Goal: Task Accomplishment & Management: Use online tool/utility

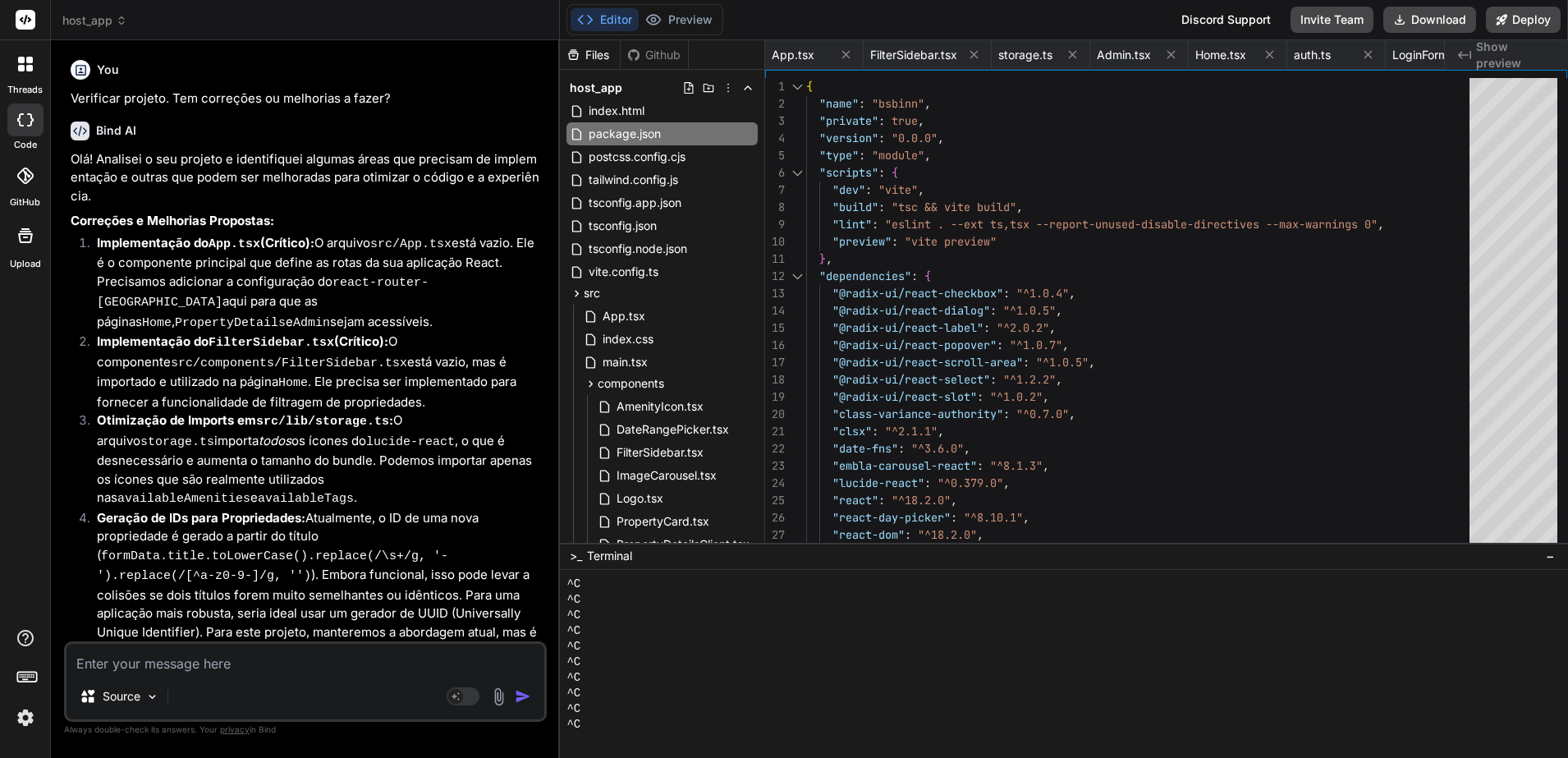
scroll to position [437, 0]
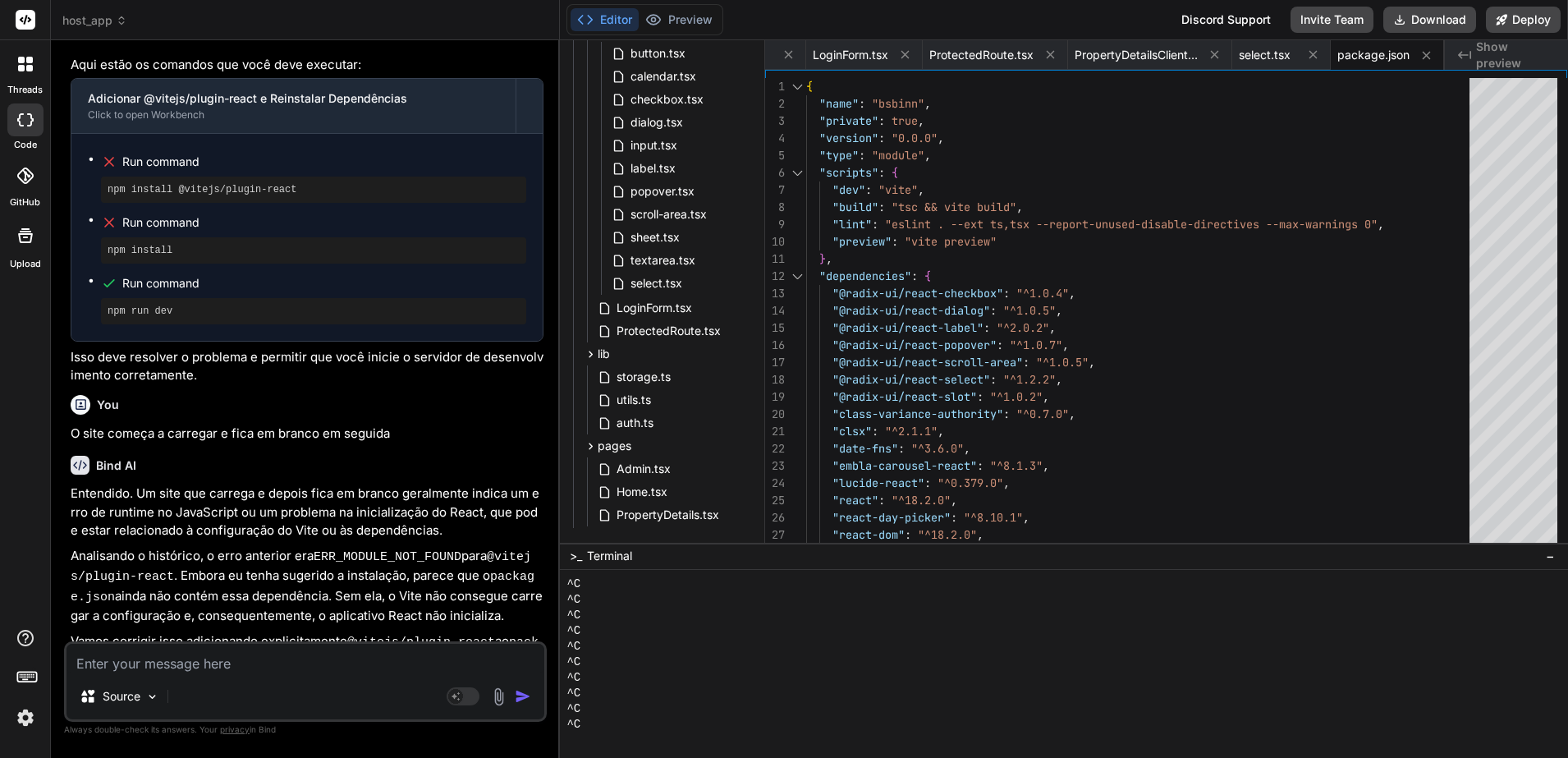
type textarea "C"
type textarea "x"
type textarea "Co"
type textarea "x"
type textarea "Con"
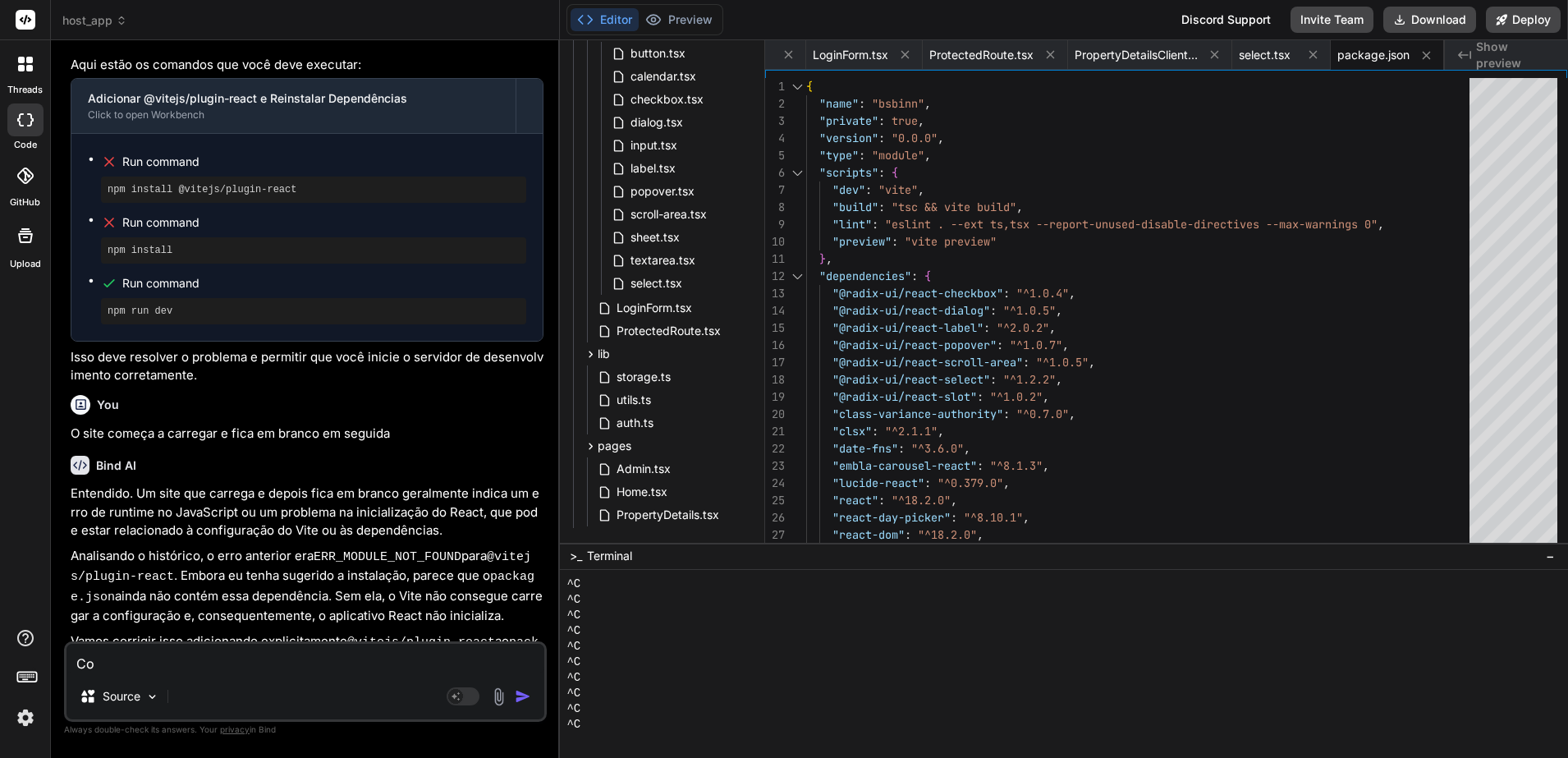
type textarea "x"
type textarea "Cont"
type textarea "x"
type textarea "Conti"
type textarea "x"
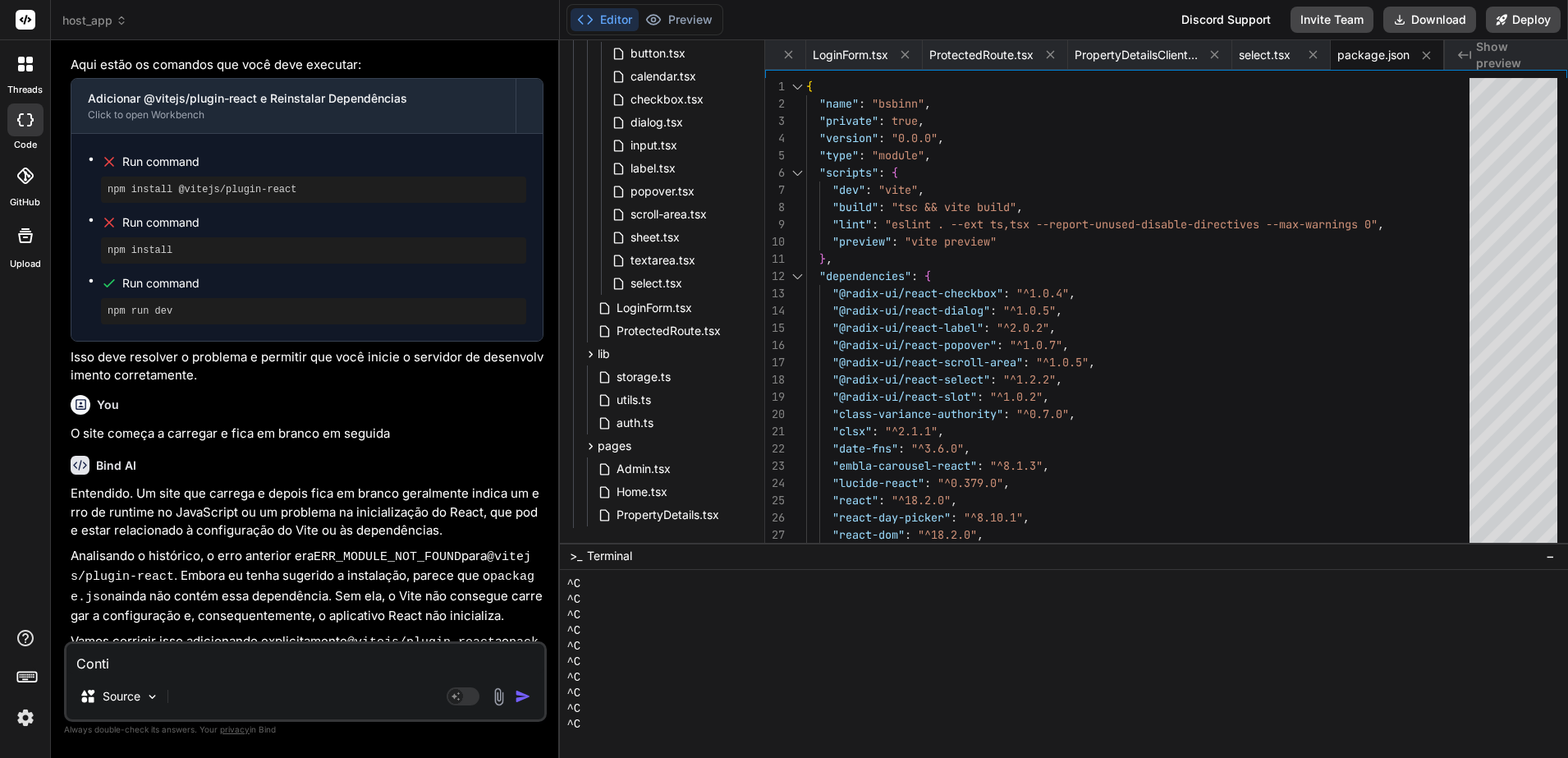
type textarea "Contin"
type textarea "x"
type textarea "Continu"
type textarea "x"
type textarea "Continua"
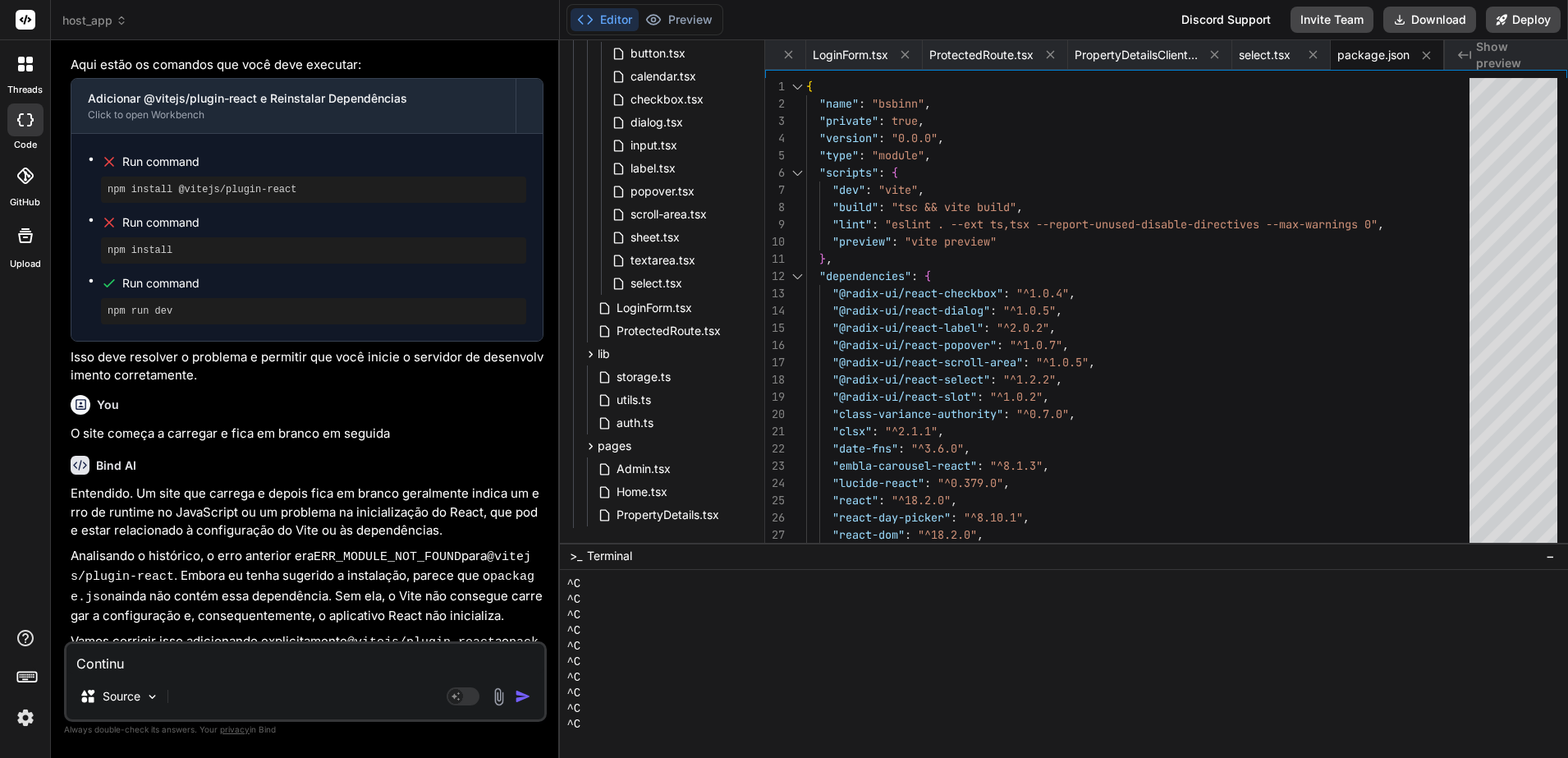
type textarea "x"
type textarea "Continua"
type textarea "x"
type textarea "Continua c"
type textarea "x"
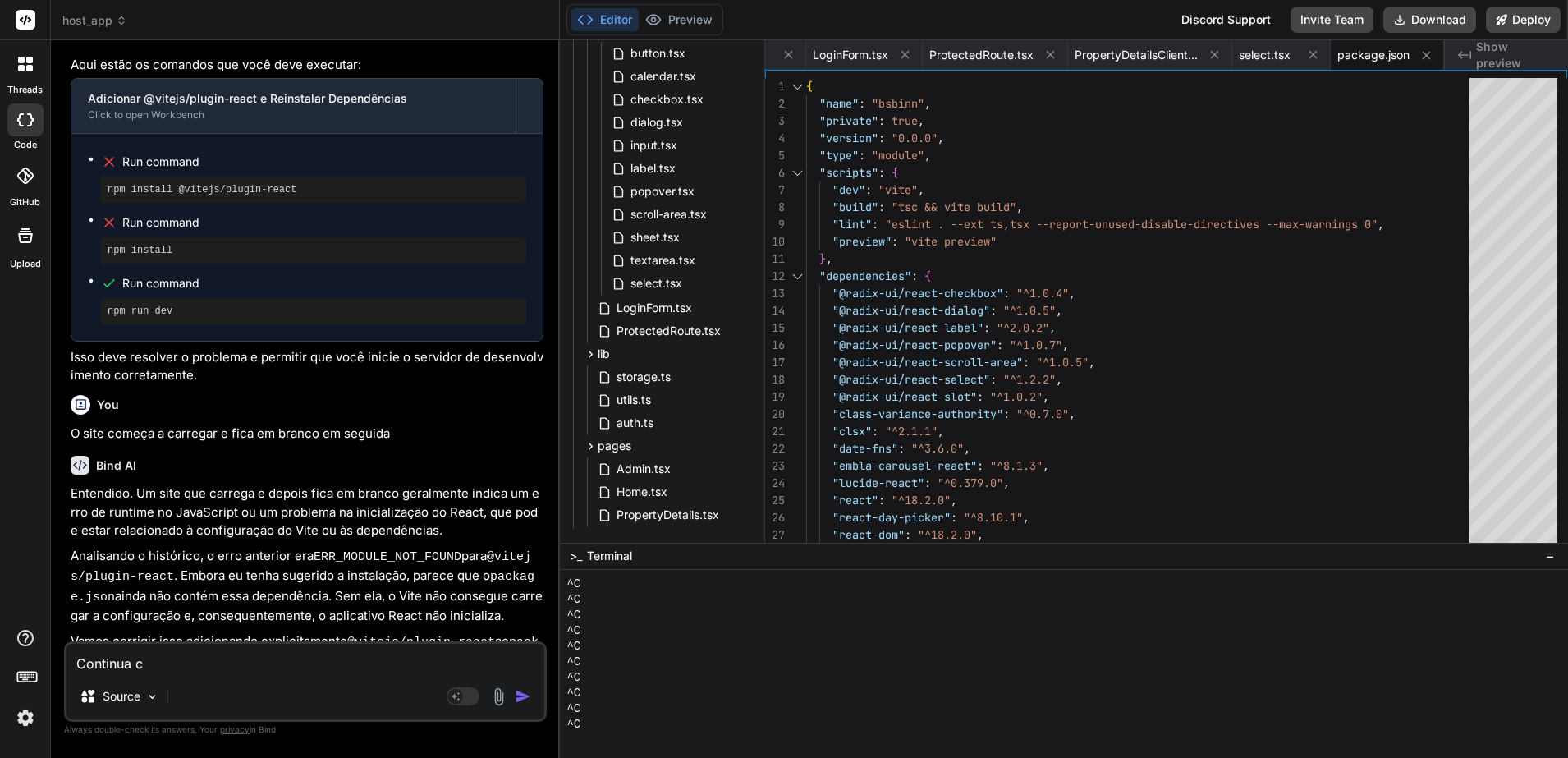
type textarea "Continua ca"
type textarea "x"
type textarea "Continua car"
type textarea "x"
type textarea "Continua carre"
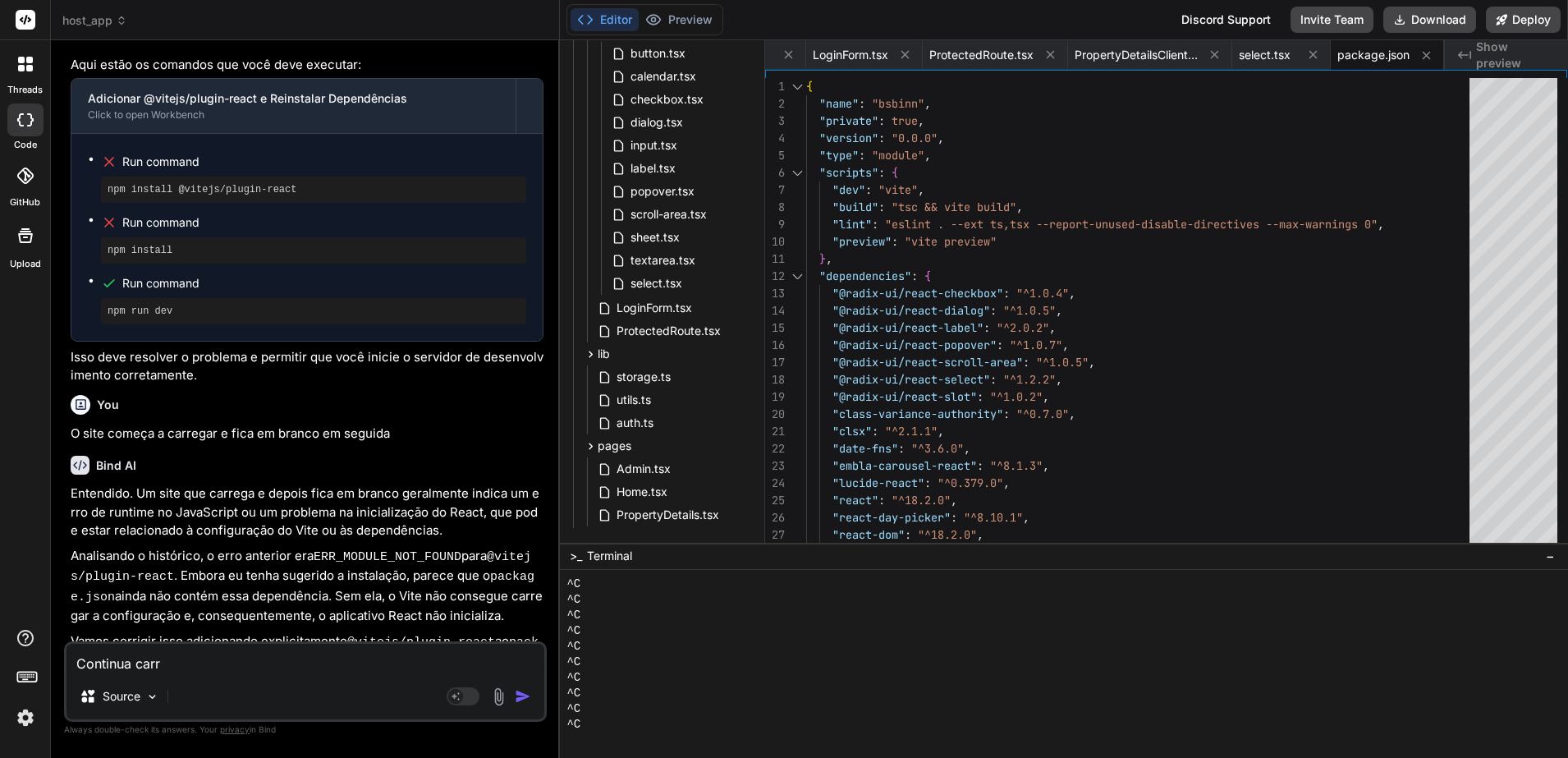
type textarea "x"
type textarea "Continua carreg"
type textarea "x"
type textarea "Continua carrega"
type textarea "x"
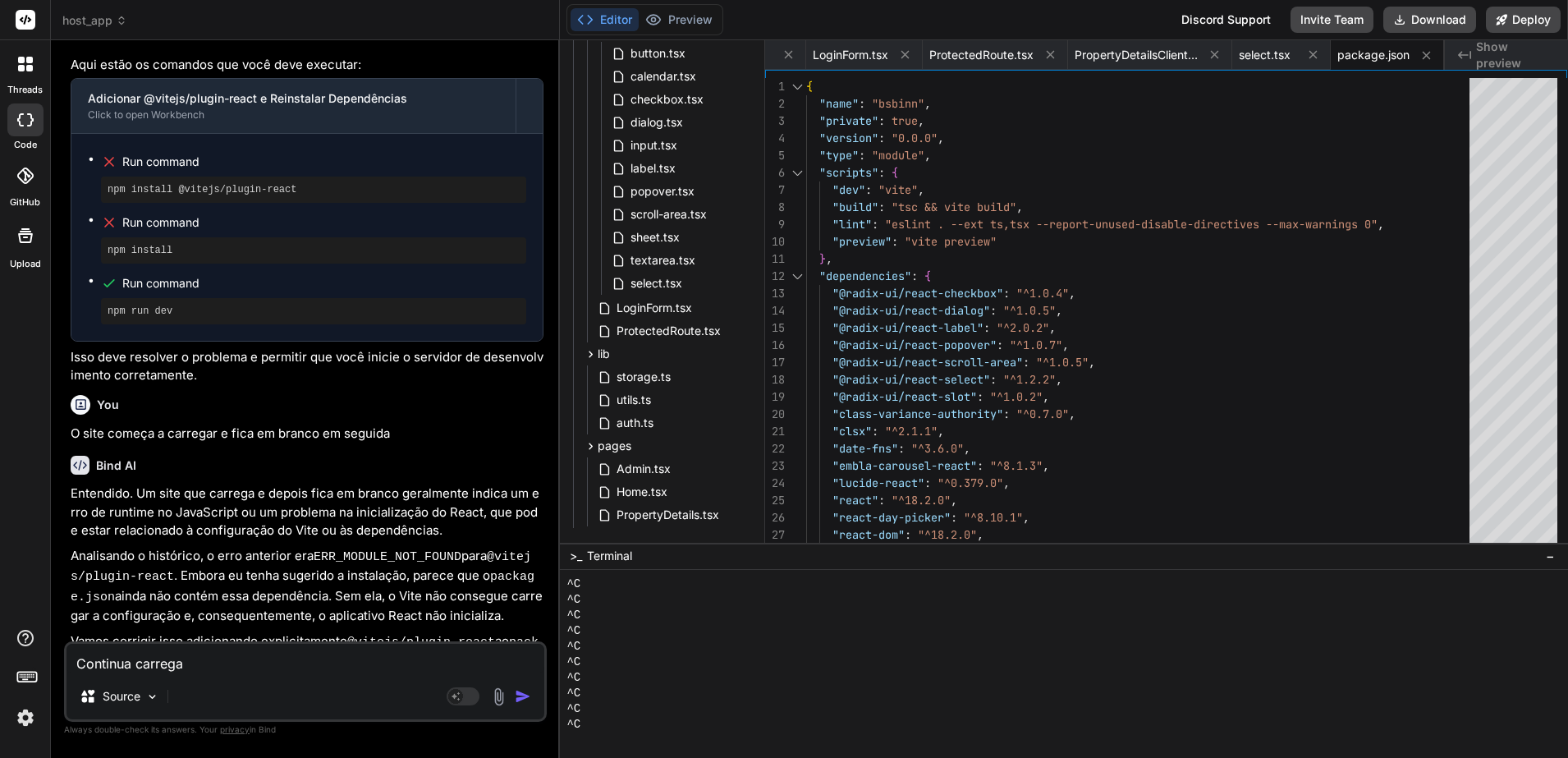
type textarea "Continua carregan"
type textarea "x"
type textarea "Continua carregand"
type textarea "x"
type textarea "Continua carregando"
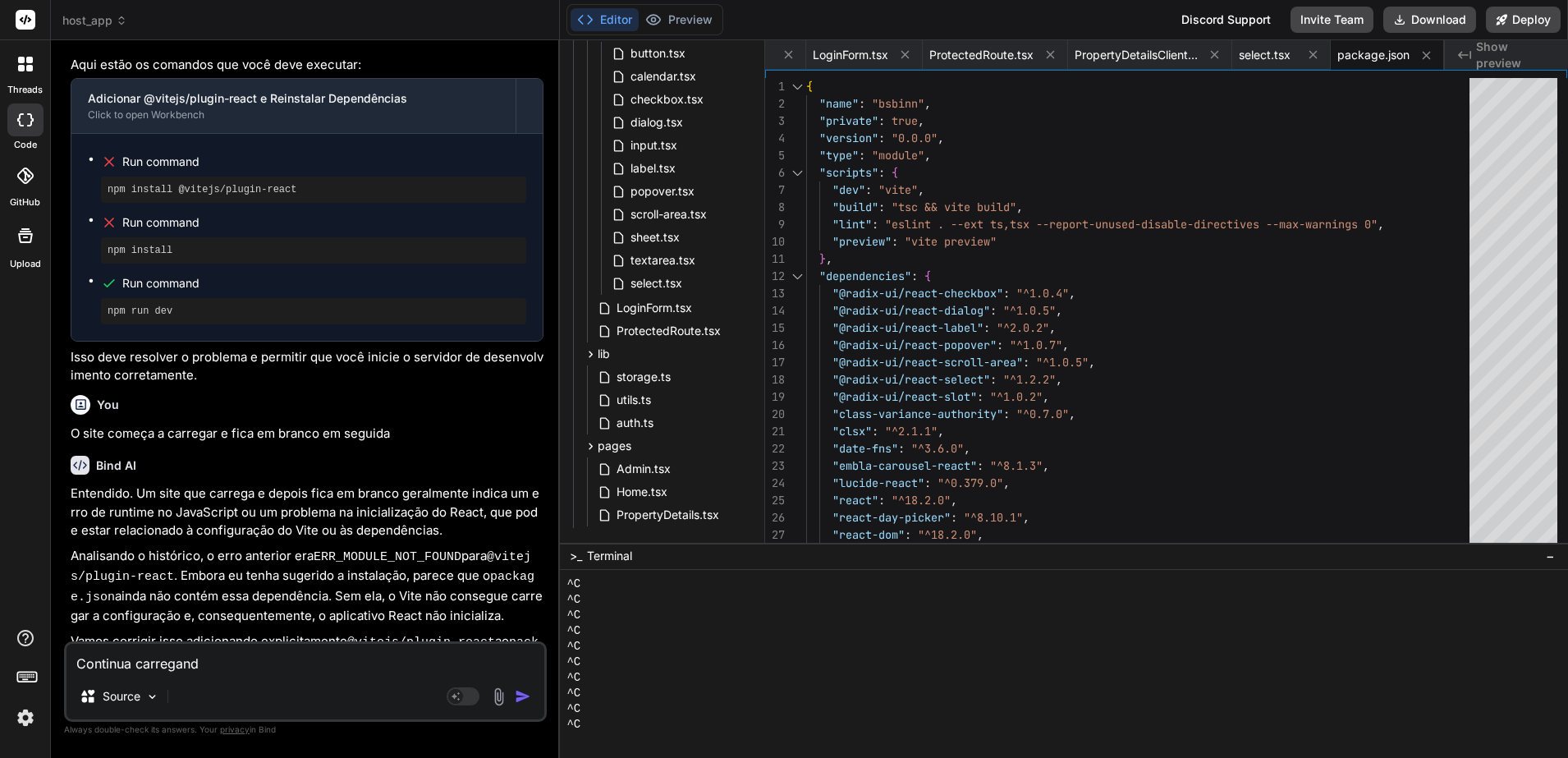
type textarea "x"
type textarea "Continua carregando"
type textarea "x"
type textarea "Continua carregando e"
type textarea "x"
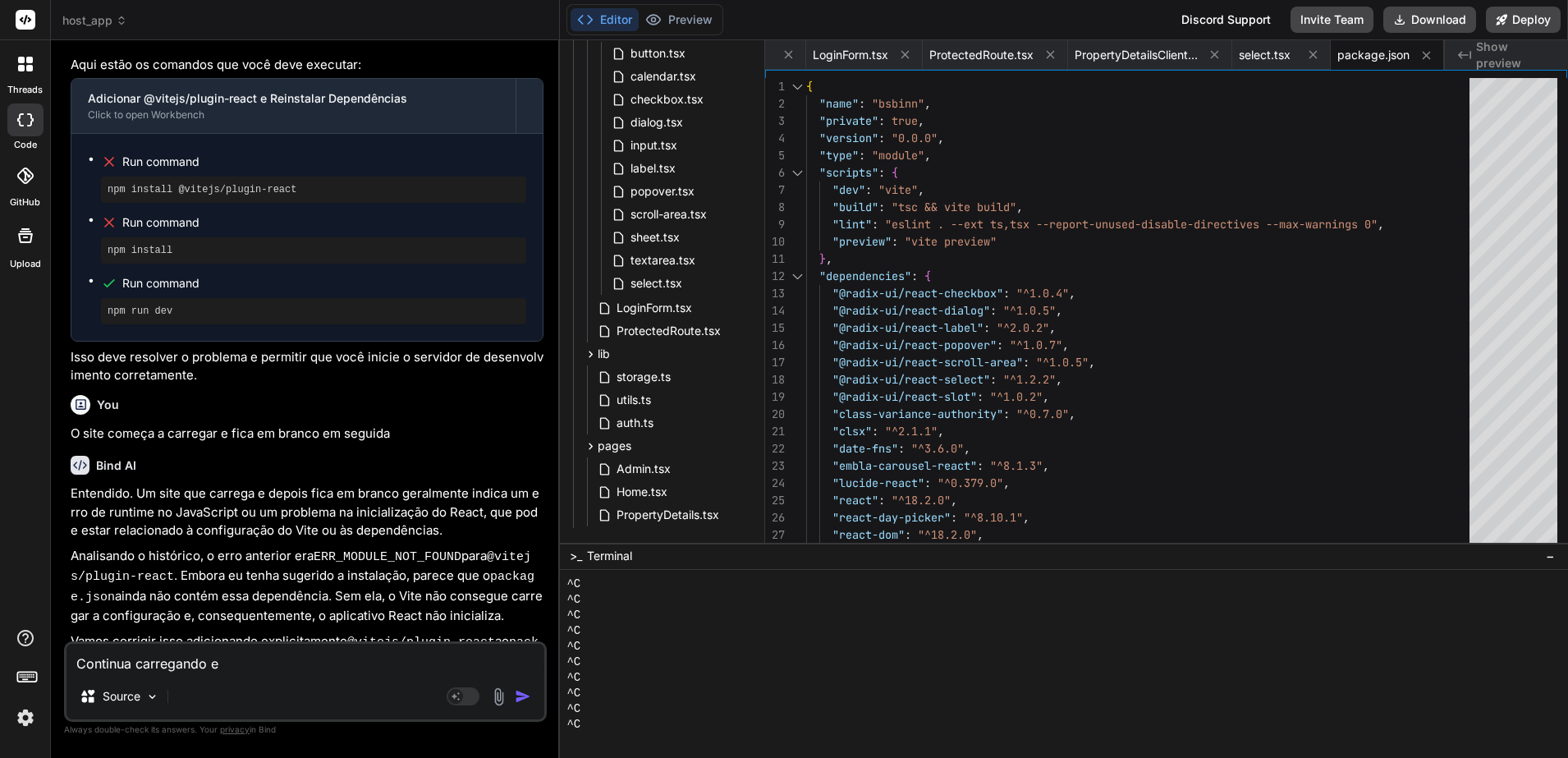
type textarea "Continua carregando e"
type textarea "x"
type textarea "Continua carregando e f"
type textarea "x"
type textarea "Continua carregando e fi"
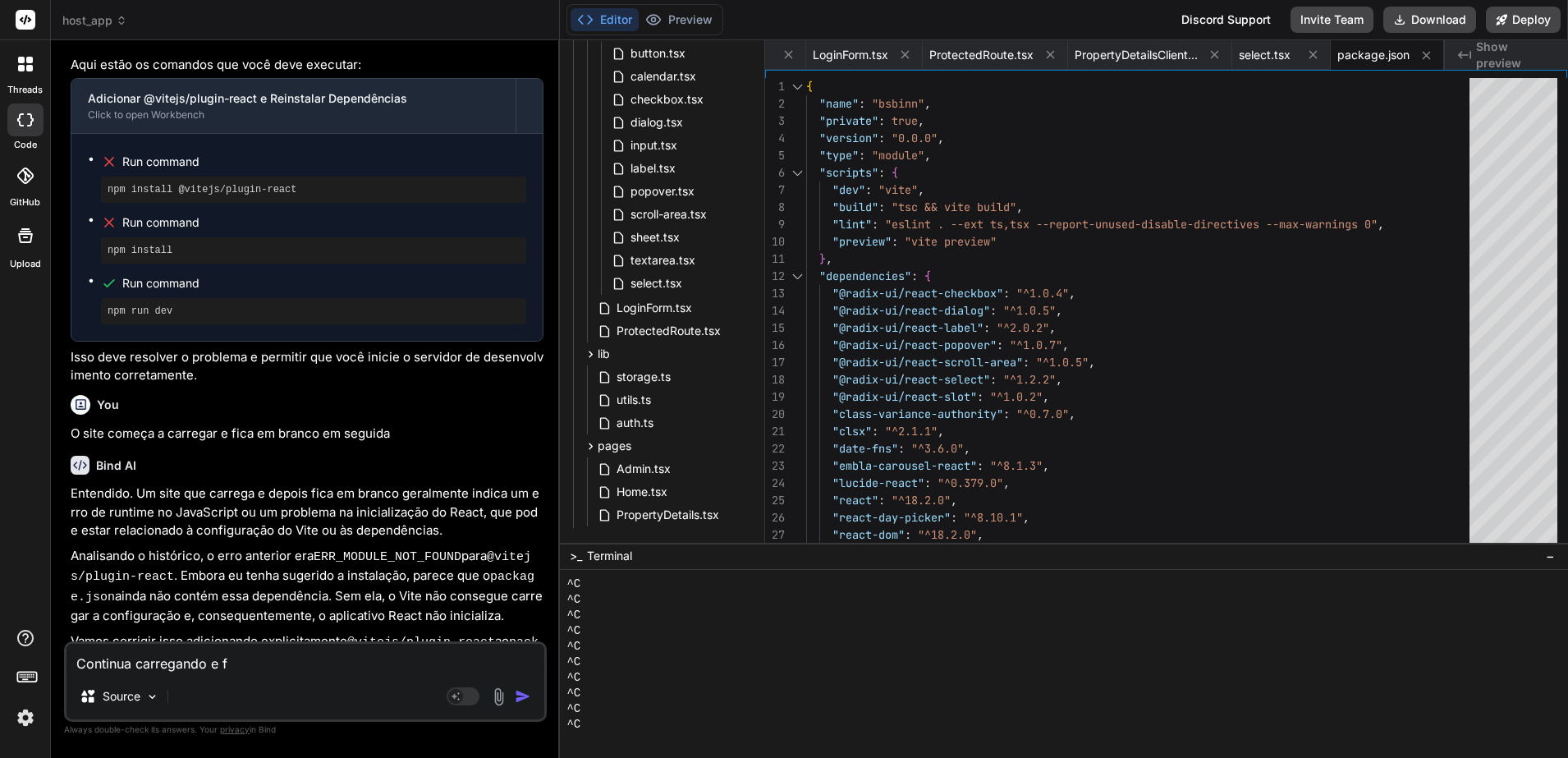
type textarea "x"
type textarea "Continua carregando e fic"
type textarea "x"
type textarea "Continua carregando e fica"
type textarea "x"
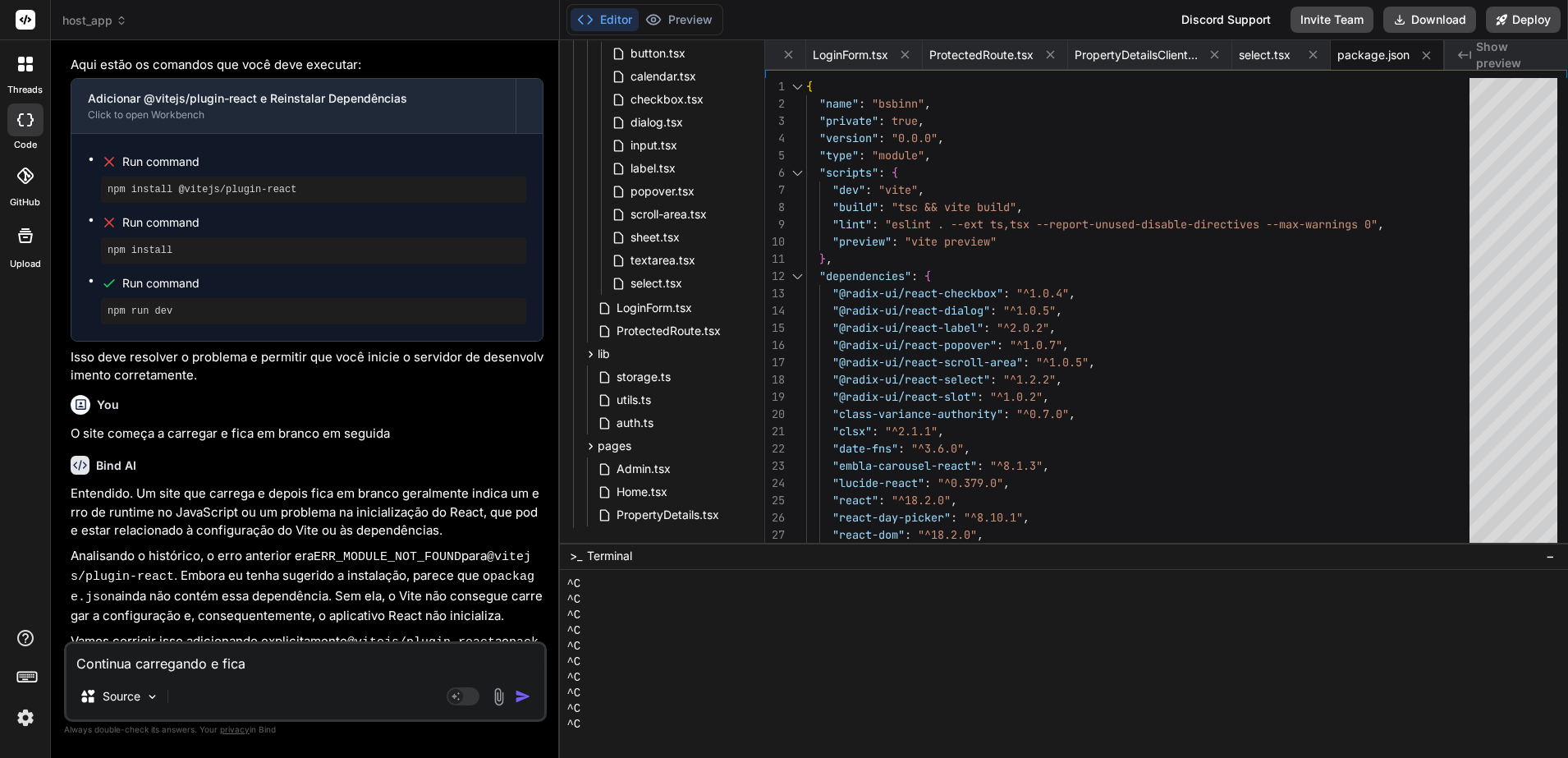
type textarea "Continua carregando e fican"
type textarea "x"
type textarea "Continua carregando e ficand"
type textarea "x"
type textarea "Continua carregando e ficando"
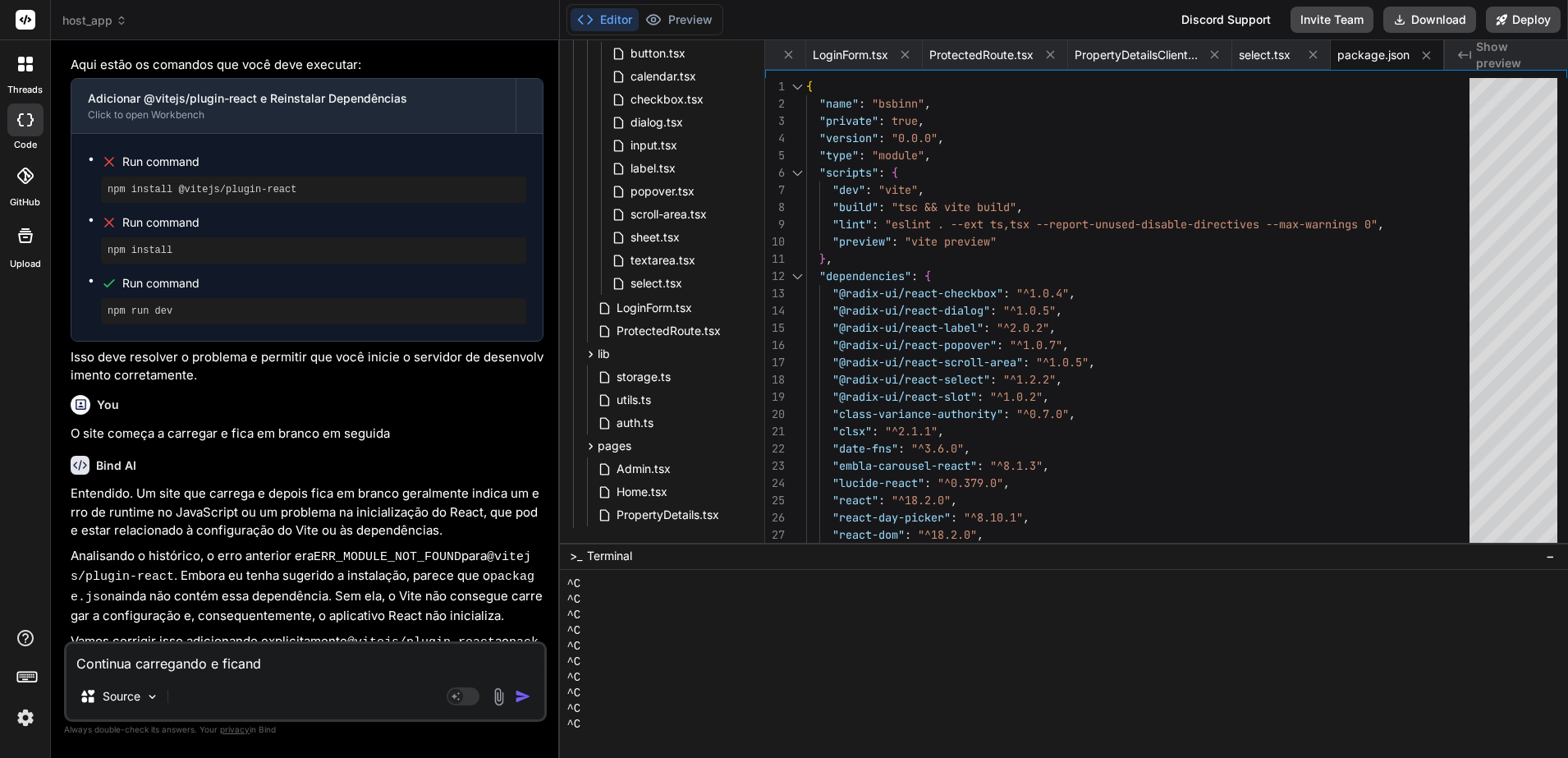
type textarea "x"
type textarea "Continua carregando e ficando"
type textarea "x"
type textarea "Continua carregando e ficando e"
type textarea "x"
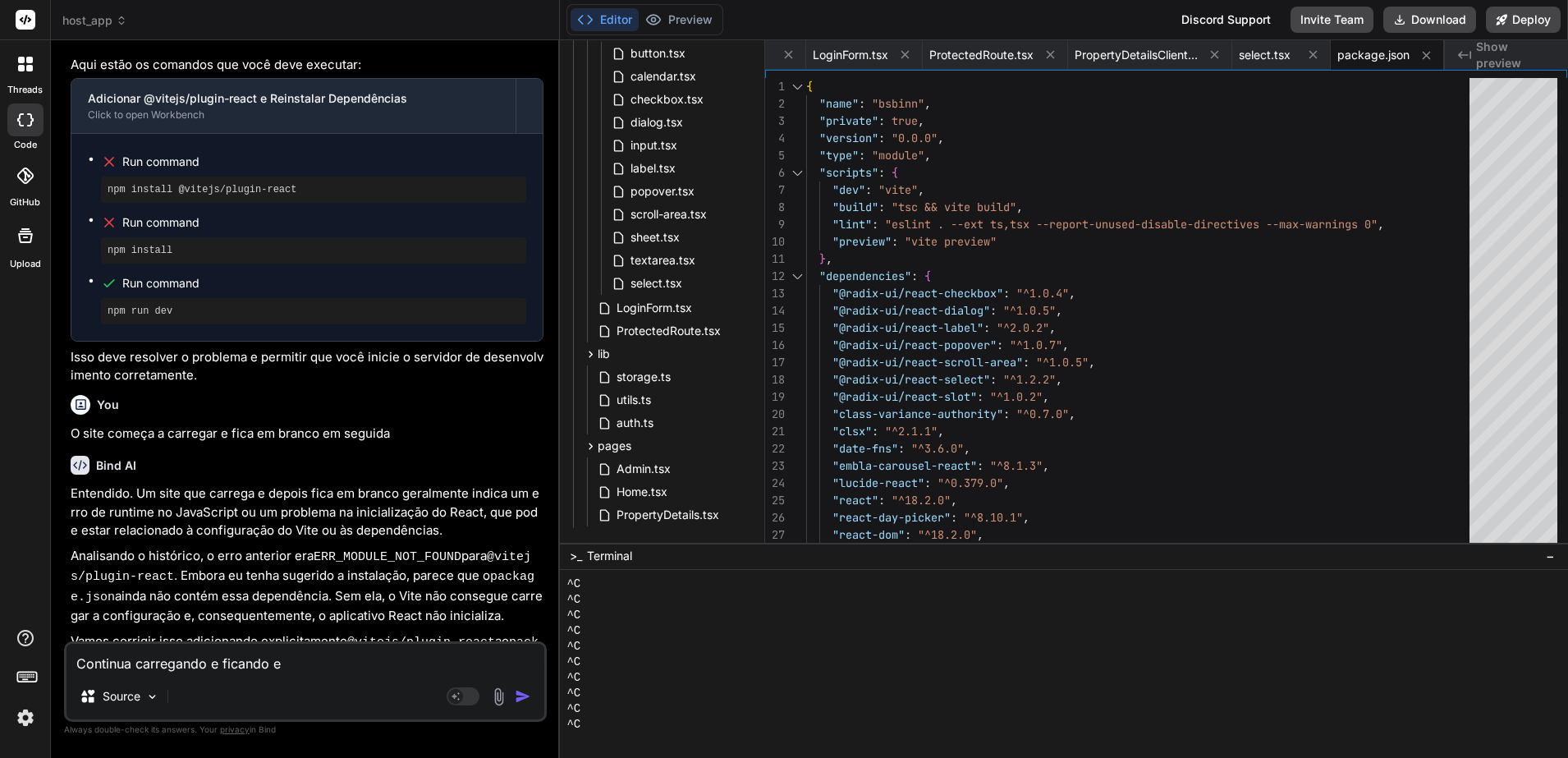
type textarea "Continua carregando e ficando em"
type textarea "x"
type textarea "Continua carregando e ficando em"
type textarea "x"
type textarea "Continua carregando e ficando em b"
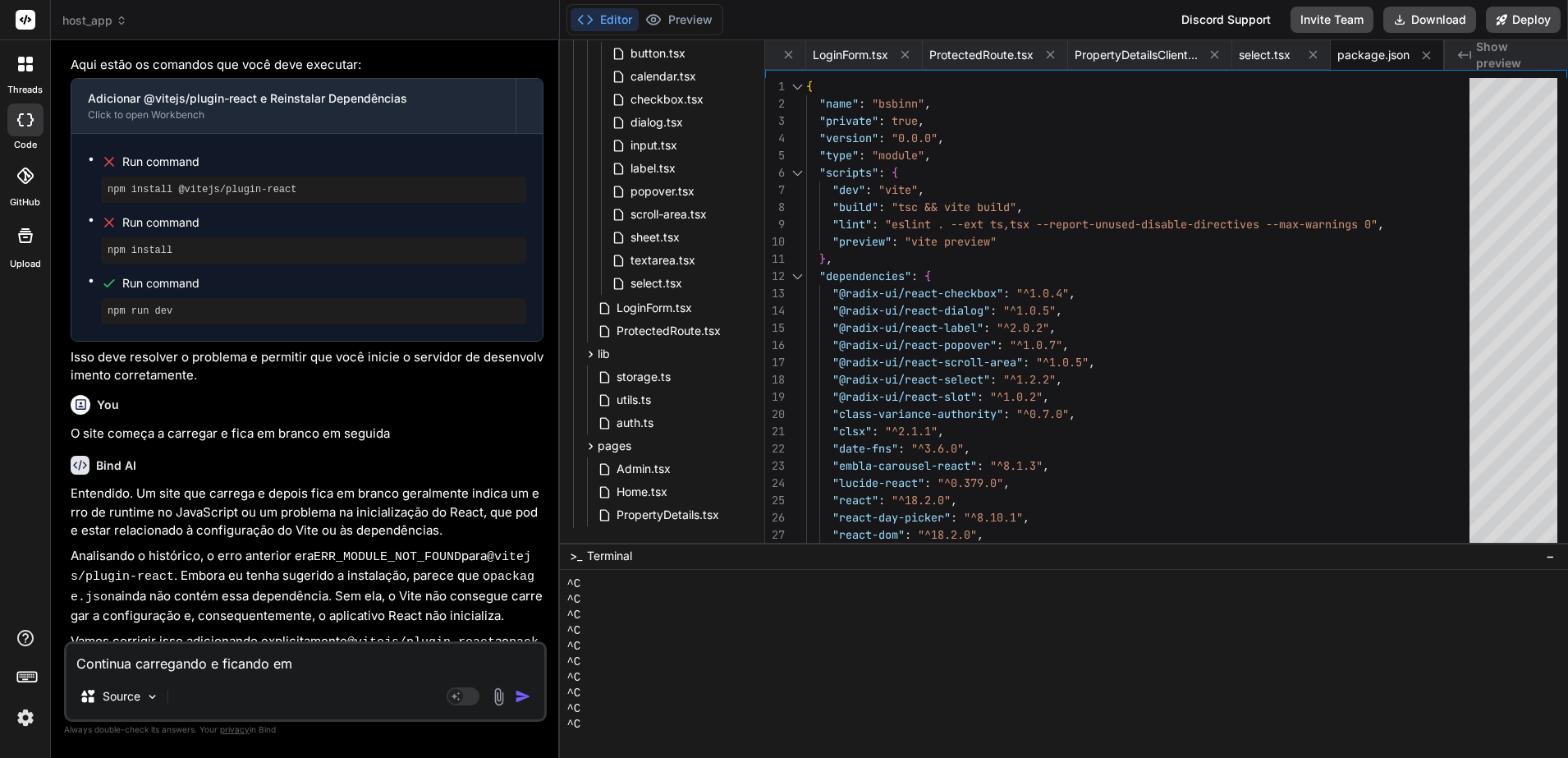
type textarea "x"
type textarea "Continua carregando e ficando em br"
type textarea "x"
type textarea "Continua carregando e ficando em bra"
type textarea "x"
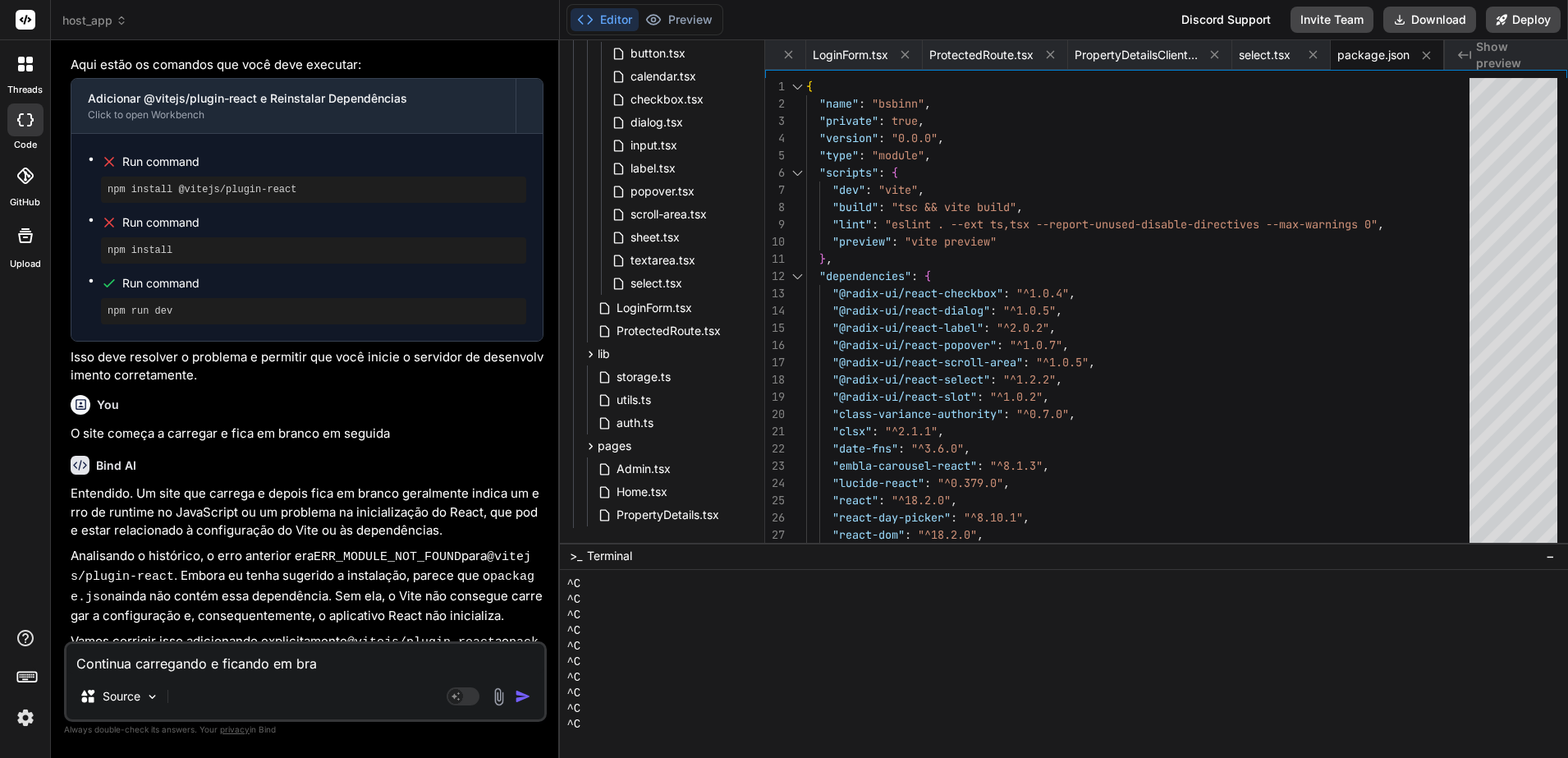
type textarea "Continua carregando e ficando em bran"
type textarea "x"
type textarea "Continua carregando e ficando em branc"
type textarea "x"
type textarea "Continua carregando e ficando em branco"
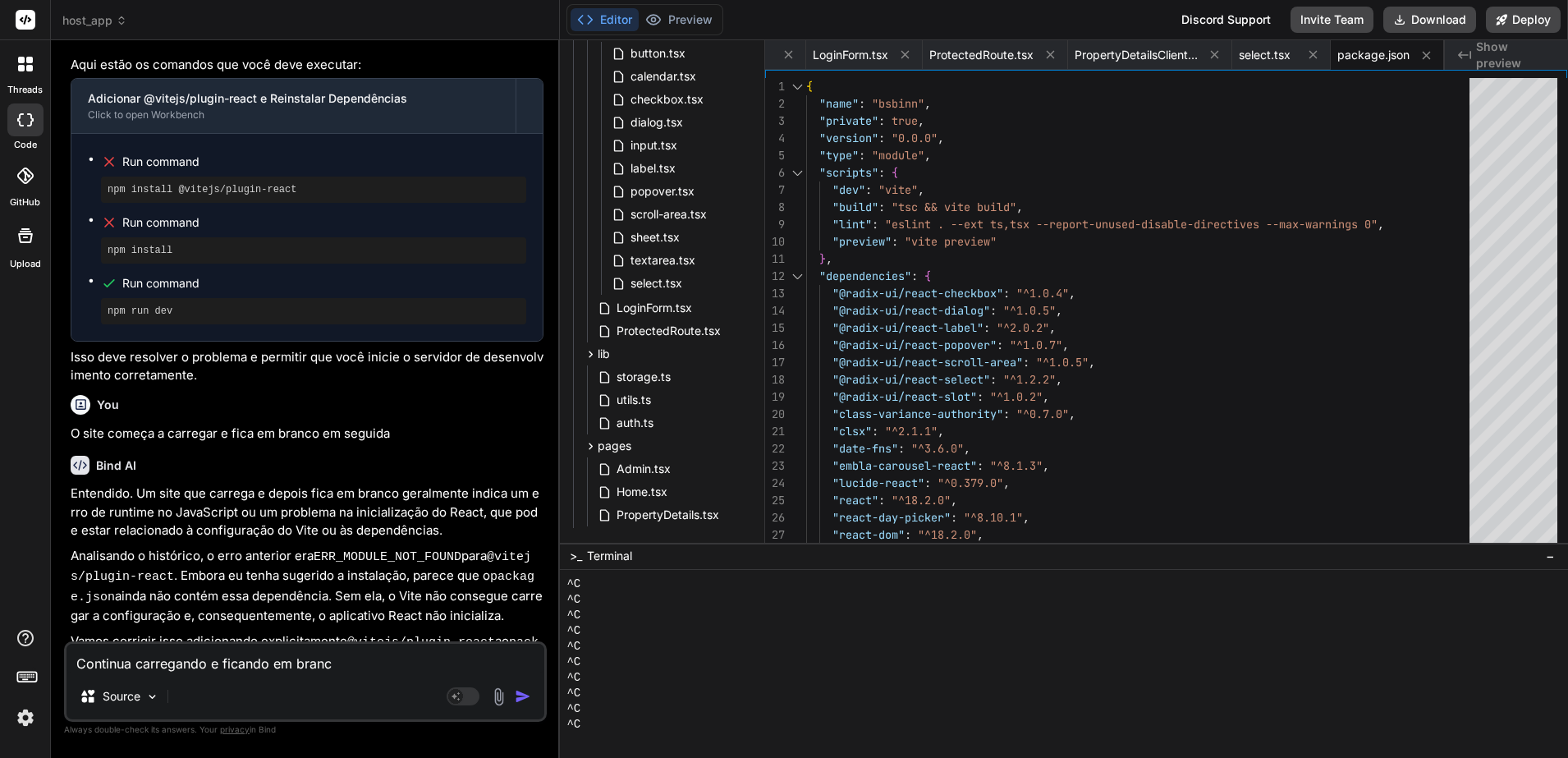
type textarea "x"
type textarea "Continua carregando e ficando em branco"
click at [522, 702] on img "button" at bounding box center [523, 696] width 16 height 16
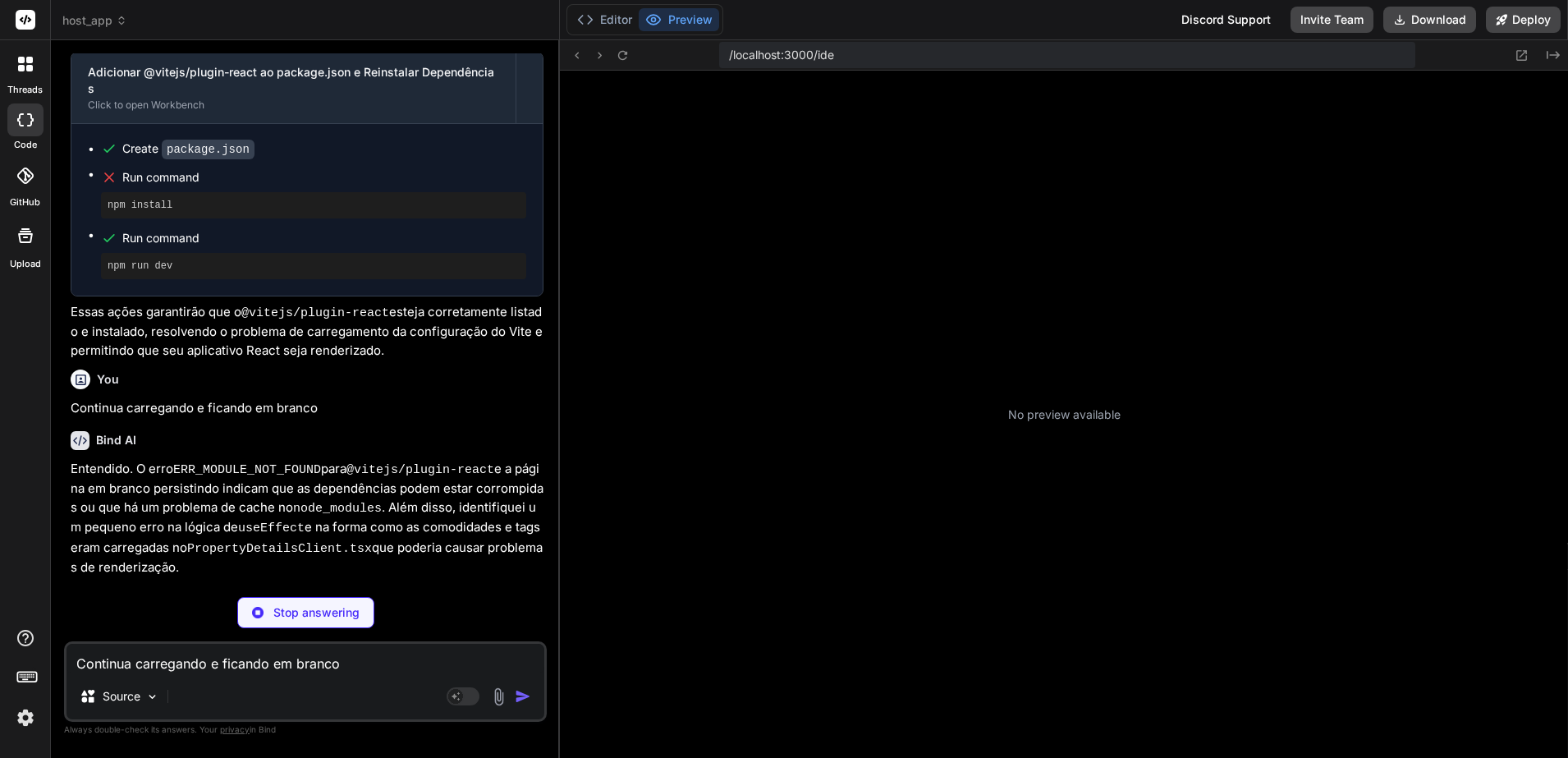
scroll to position [11221, 0]
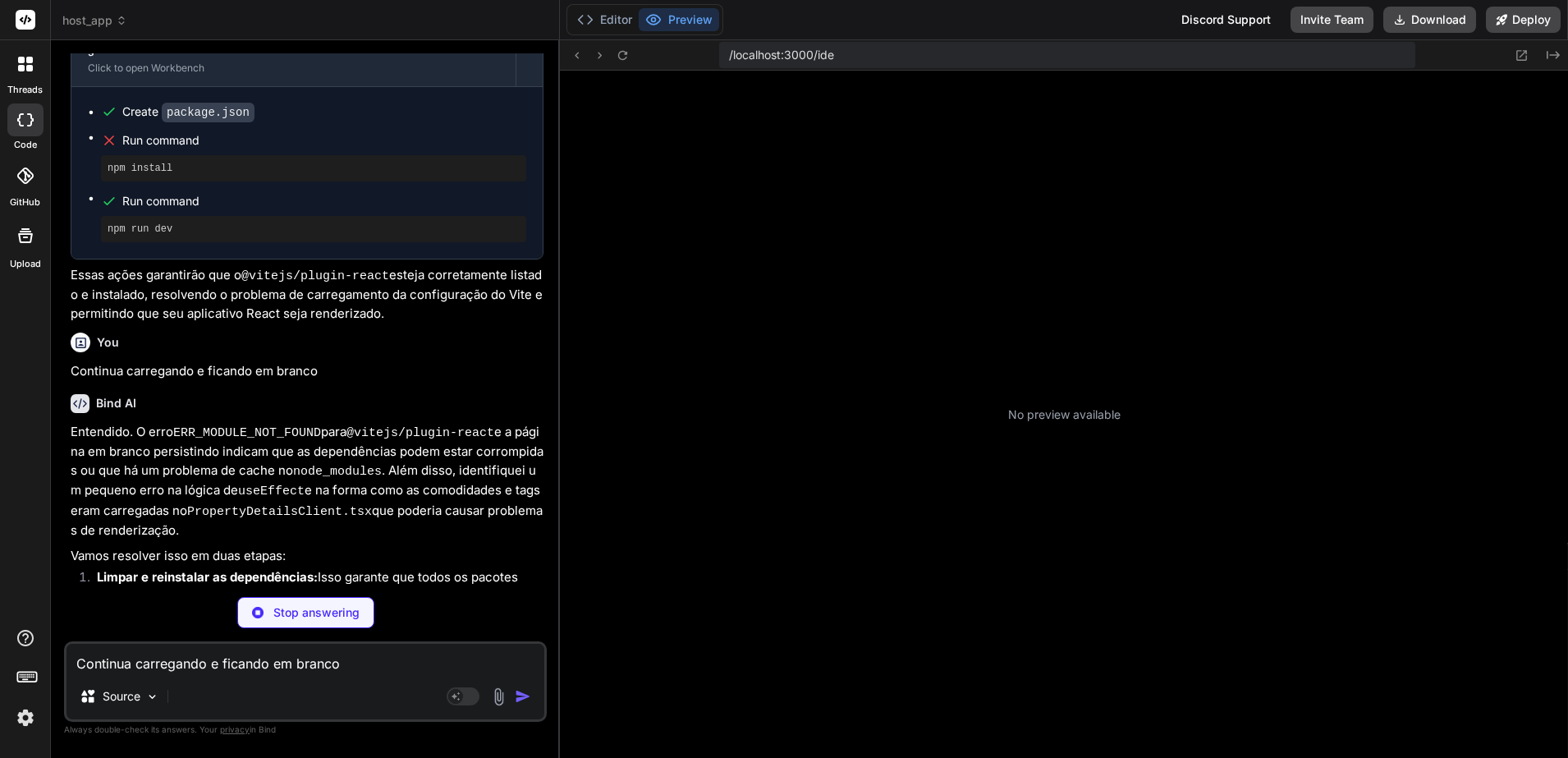
type textarea "x"
type textarea "export default PropertyDetailsClient"
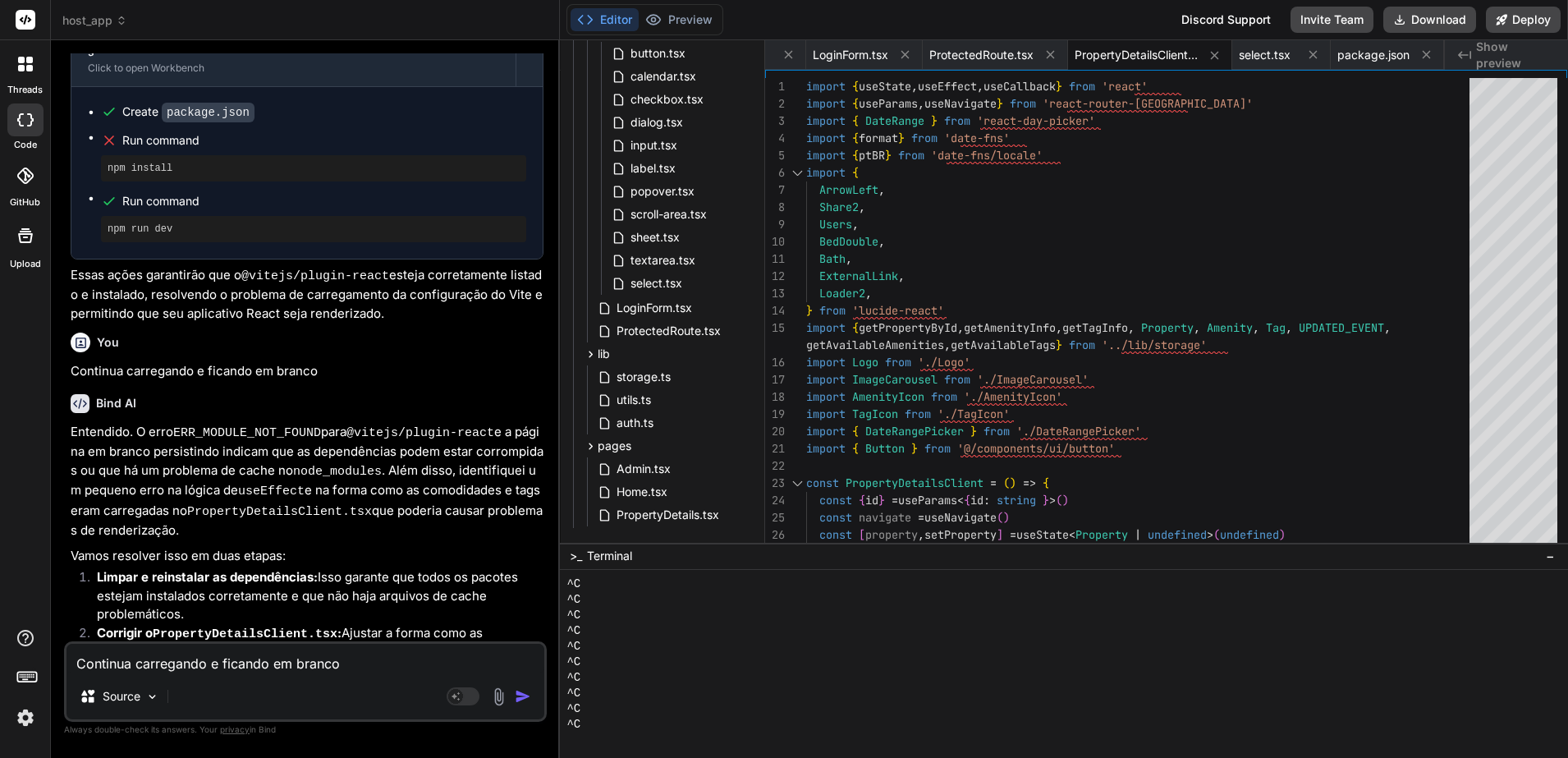
scroll to position [11290, 0]
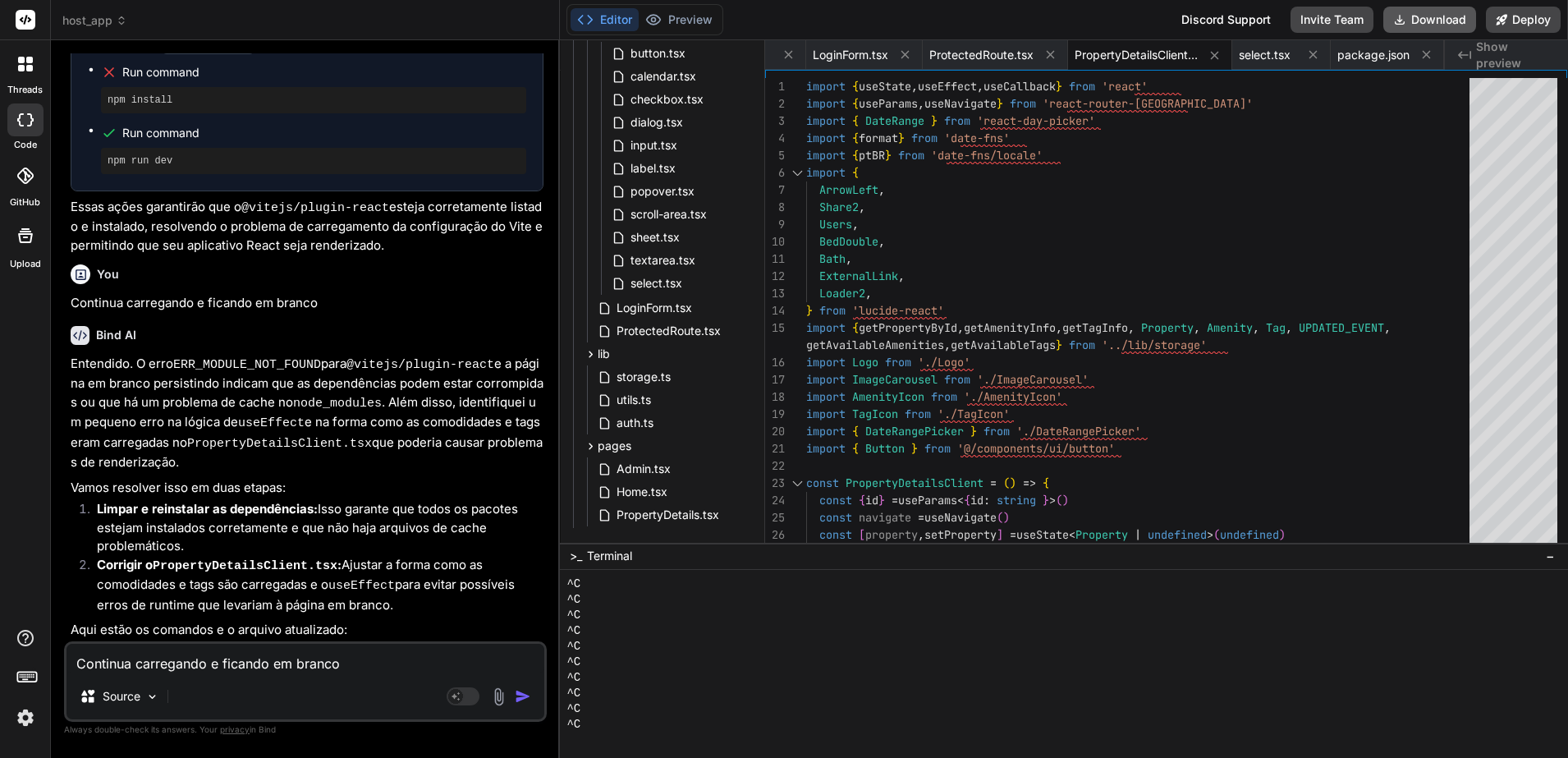
click at [1412, 20] on button "Download" at bounding box center [1429, 20] width 92 height 27
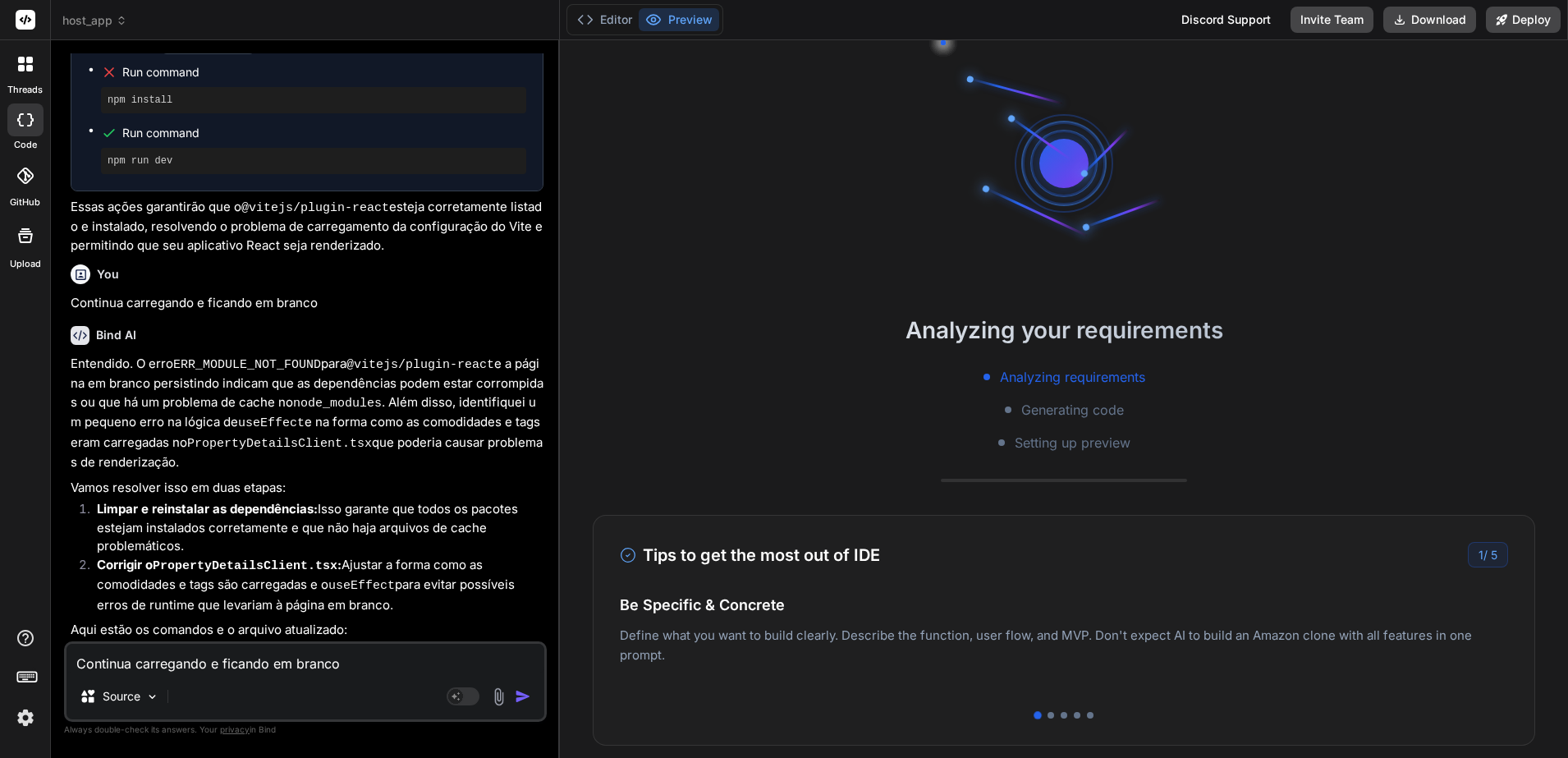
type textarea "x"
